Goal: Obtain resource: Download file/media

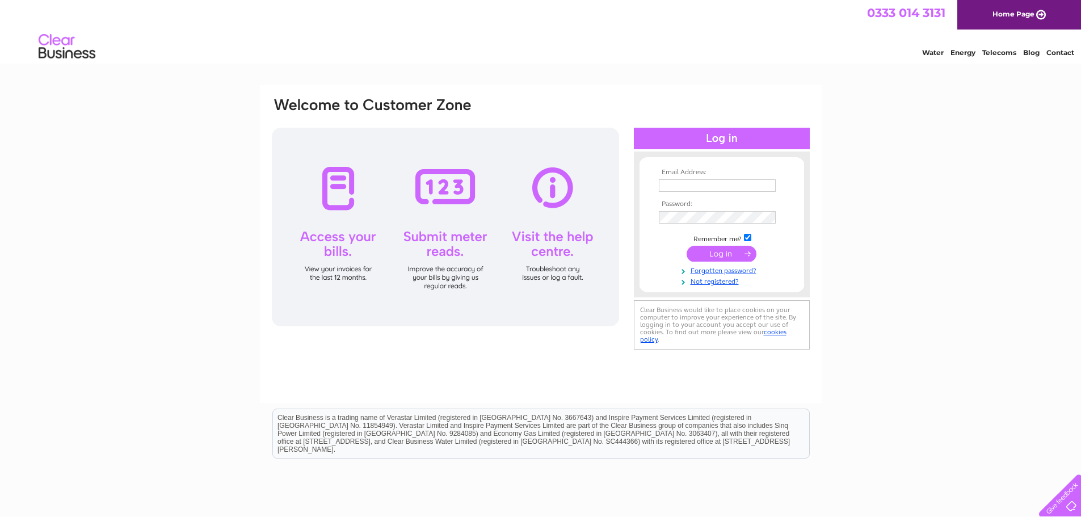
type input "[EMAIL_ADDRESS][DOMAIN_NAME]"
click at [723, 257] on input "submit" at bounding box center [722, 254] width 70 height 16
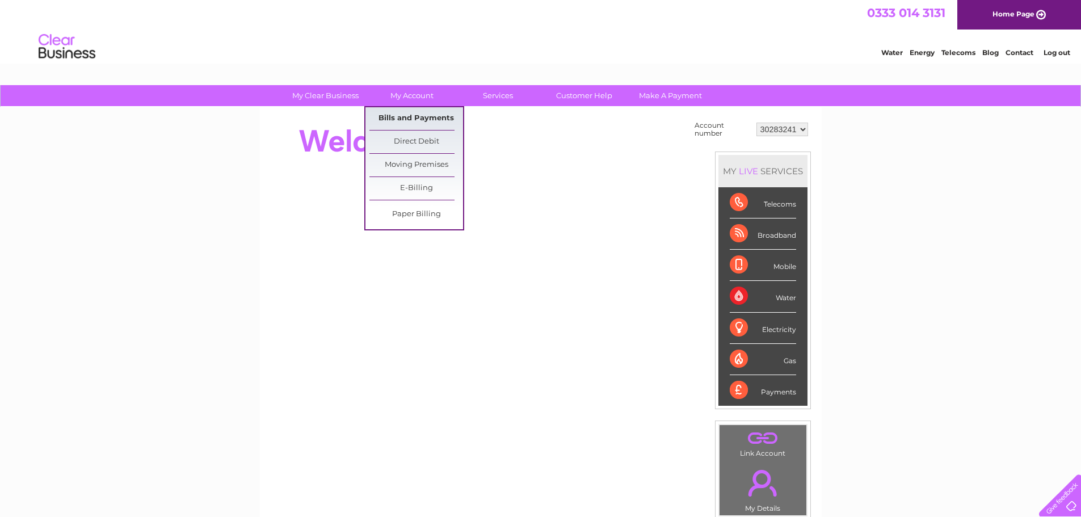
click at [414, 116] on link "Bills and Payments" at bounding box center [417, 118] width 94 height 23
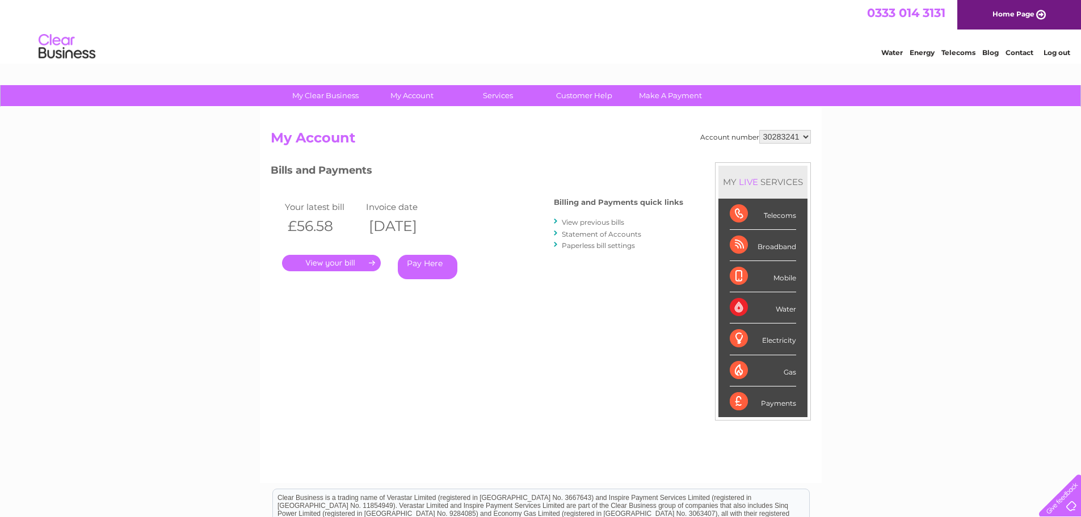
click at [324, 263] on link "." at bounding box center [331, 263] width 99 height 16
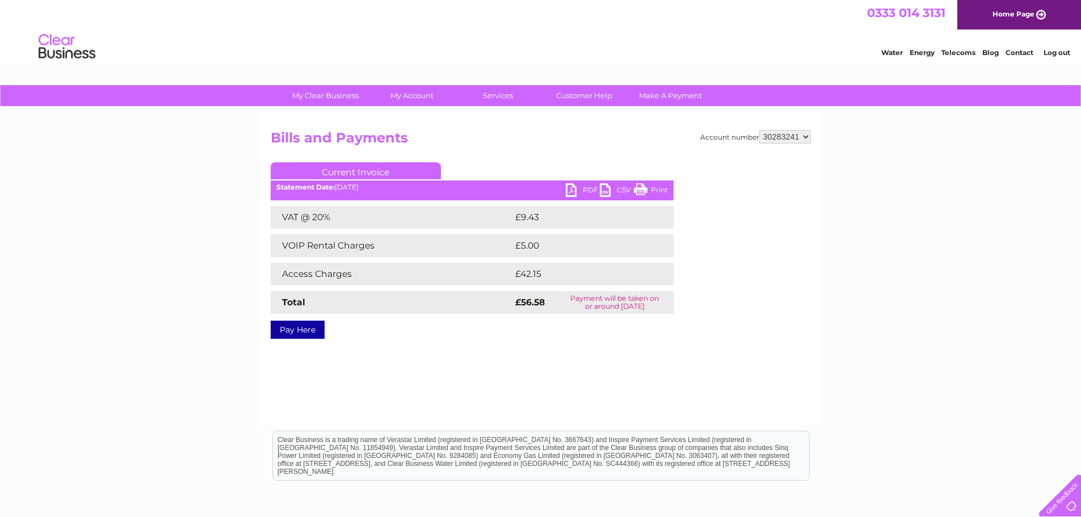
click at [570, 186] on link "PDF" at bounding box center [583, 191] width 34 height 16
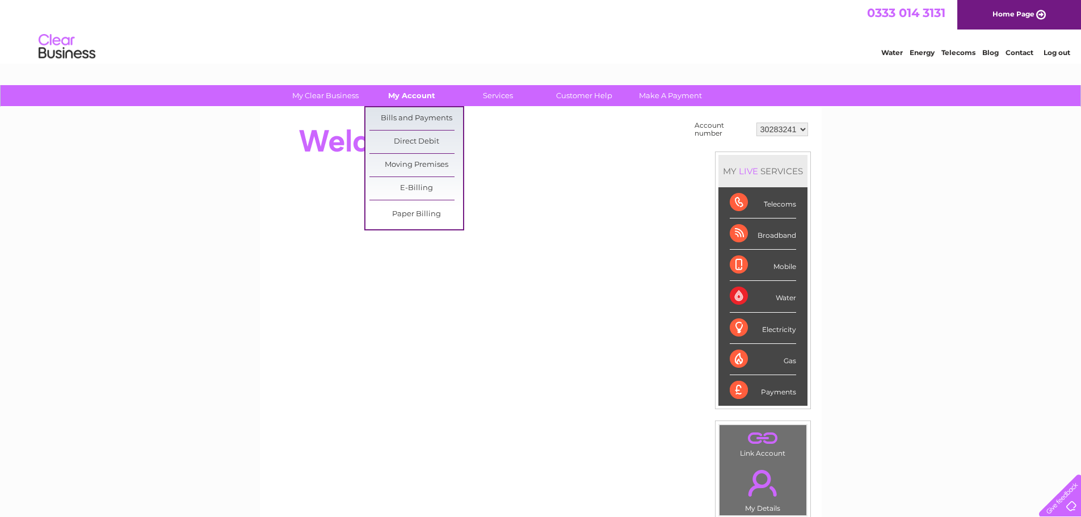
click at [411, 95] on link "My Account" at bounding box center [412, 95] width 94 height 21
click at [412, 124] on link "Bills and Payments" at bounding box center [417, 118] width 94 height 23
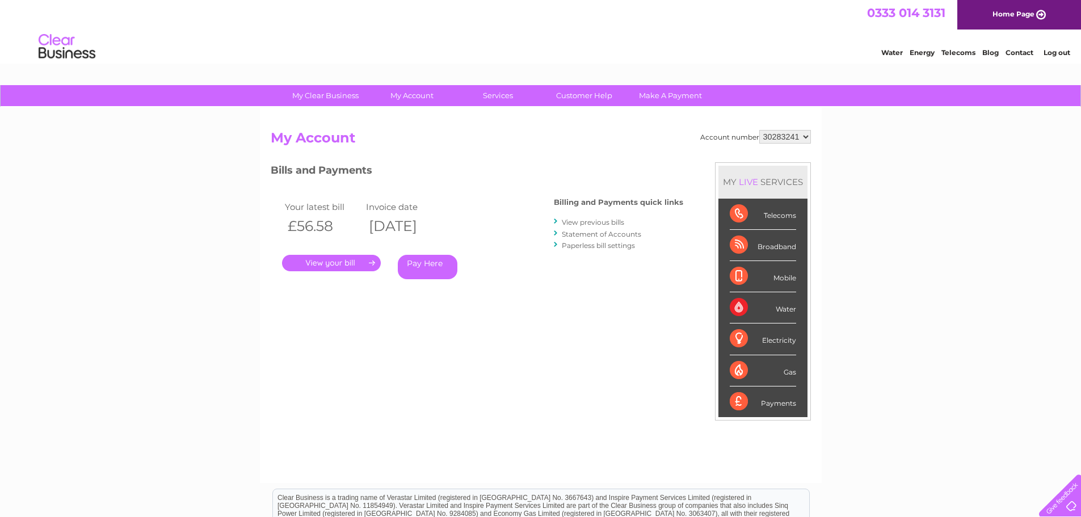
click at [307, 262] on link "." at bounding box center [331, 263] width 99 height 16
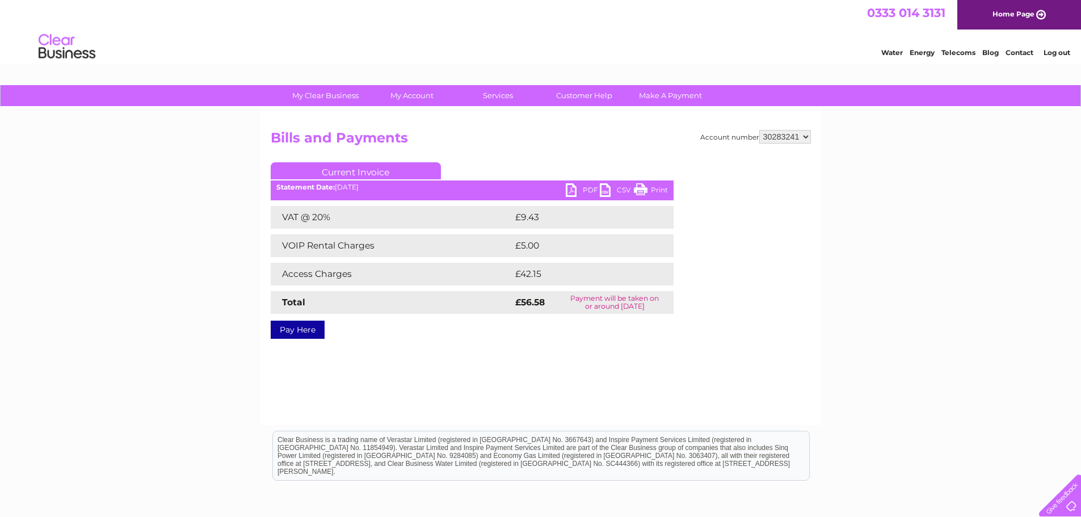
click at [566, 188] on link "PDF" at bounding box center [583, 191] width 34 height 16
